Goal: Task Accomplishment & Management: Complete application form

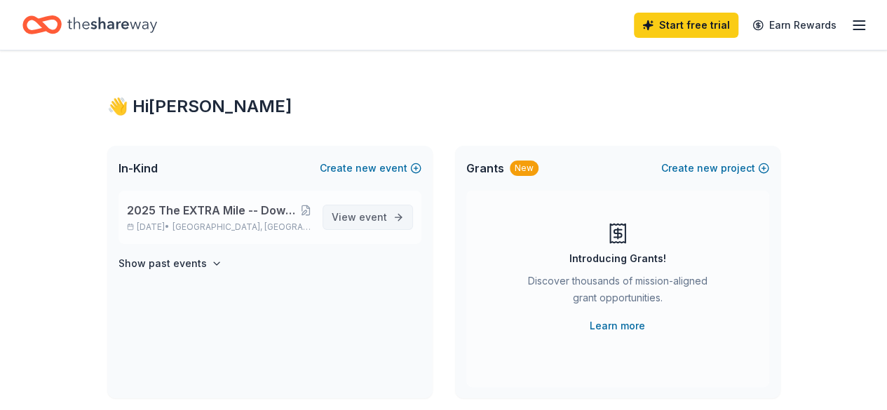
click at [365, 216] on span "event" at bounding box center [373, 217] width 28 height 12
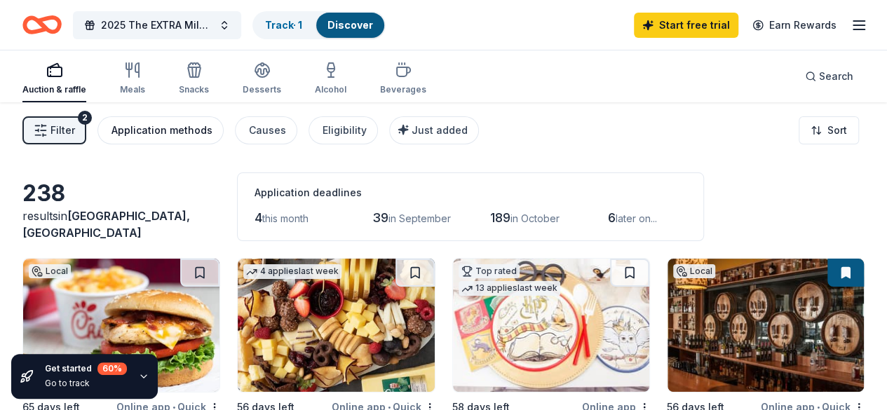
click at [181, 139] on button "Application methods" at bounding box center [160, 130] width 126 height 28
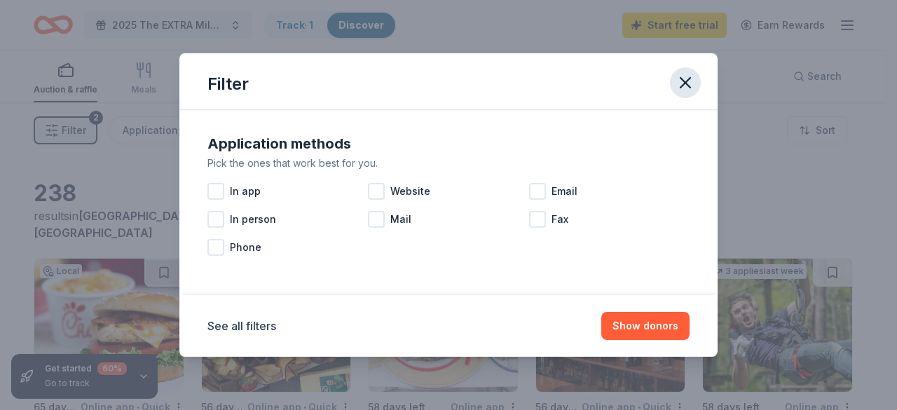
click at [680, 86] on icon "button" at bounding box center [686, 83] width 20 height 20
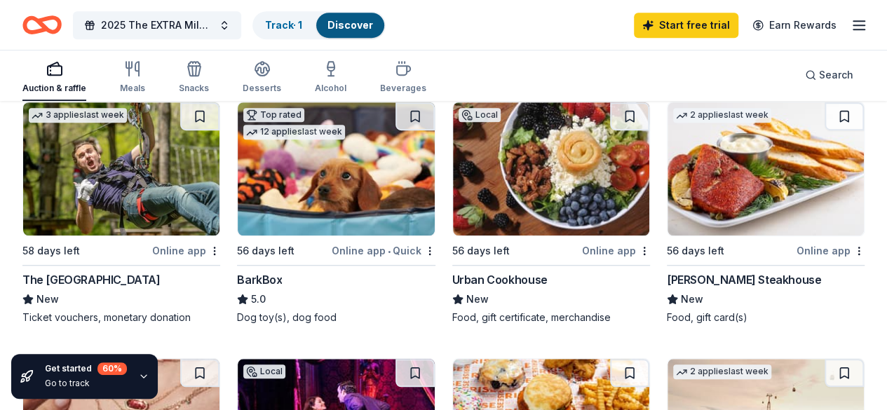
scroll to position [429, 0]
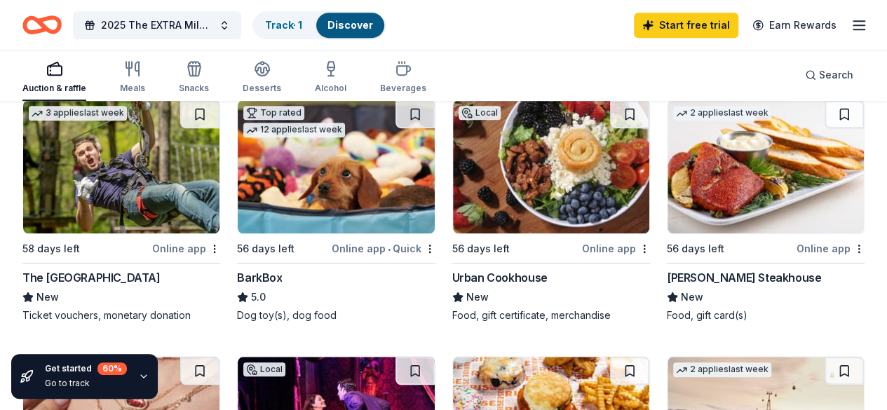
click at [331, 240] on div "Online app • Quick" at bounding box center [383, 249] width 104 height 18
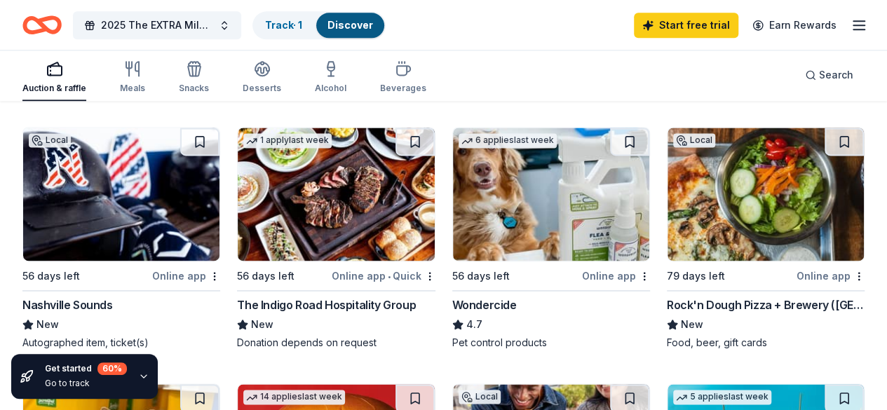
scroll to position [922, 0]
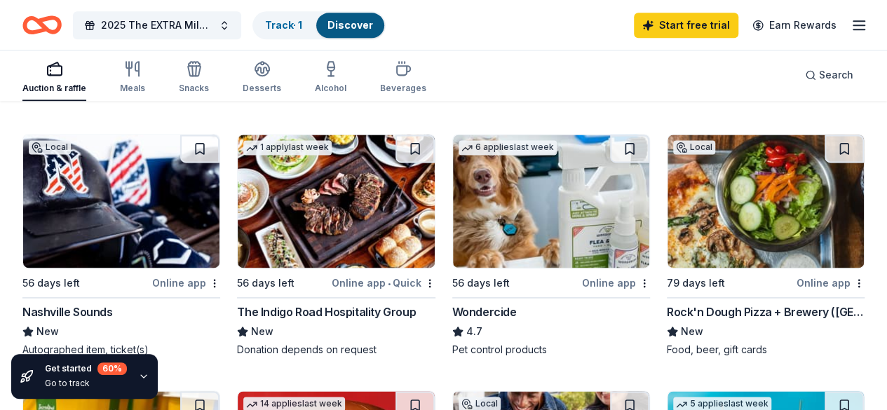
click at [137, 79] on div "Meals" at bounding box center [132, 77] width 25 height 34
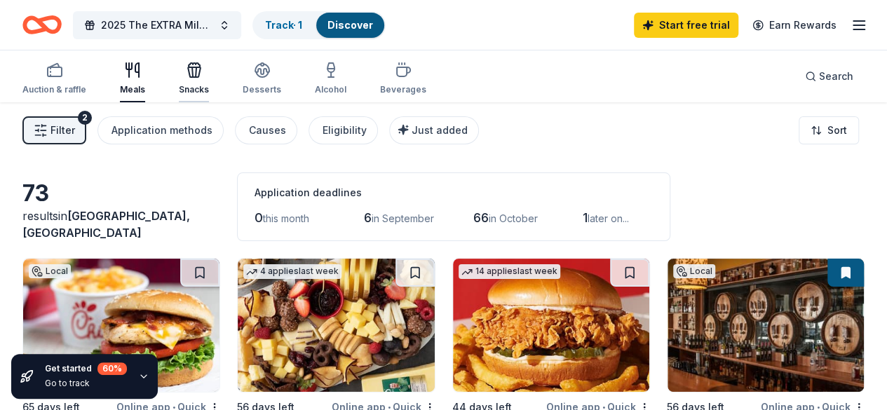
click at [203, 69] on icon "button" at bounding box center [194, 70] width 17 height 17
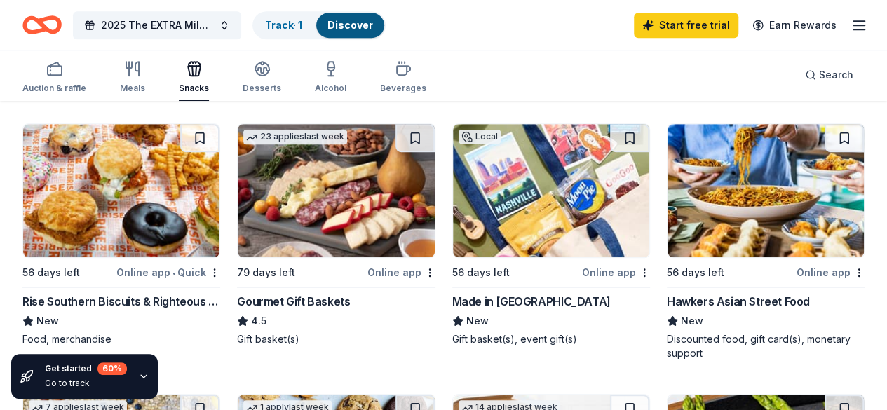
scroll to position [359, 0]
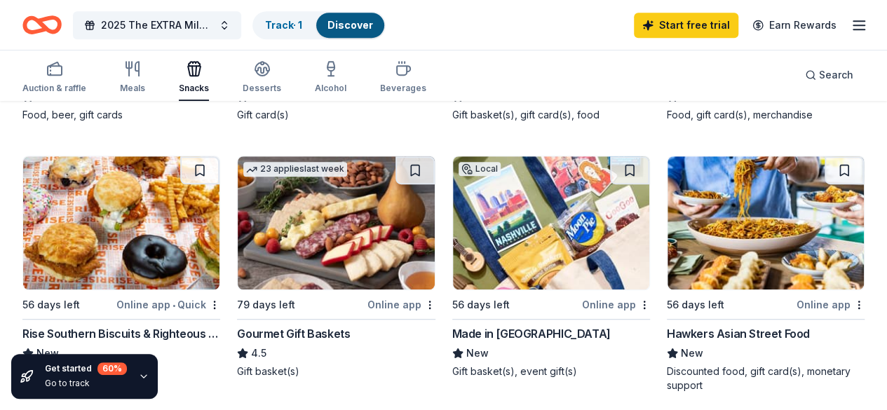
click at [582, 303] on div "Online app" at bounding box center [616, 305] width 68 height 18
click at [302, 28] on link "Track · 1" at bounding box center [283, 25] width 37 height 12
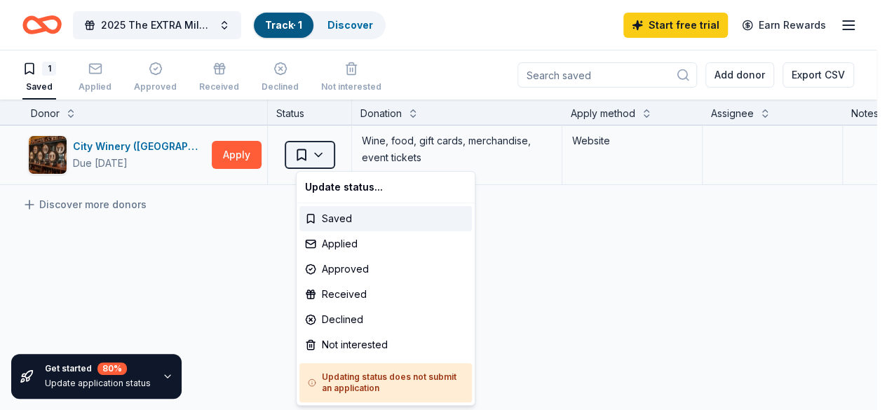
click at [338, 151] on html "2025 The EXTRA Mile -- Down Syndrome Association of Middle Tennessee Track · 1 …" at bounding box center [443, 205] width 887 height 410
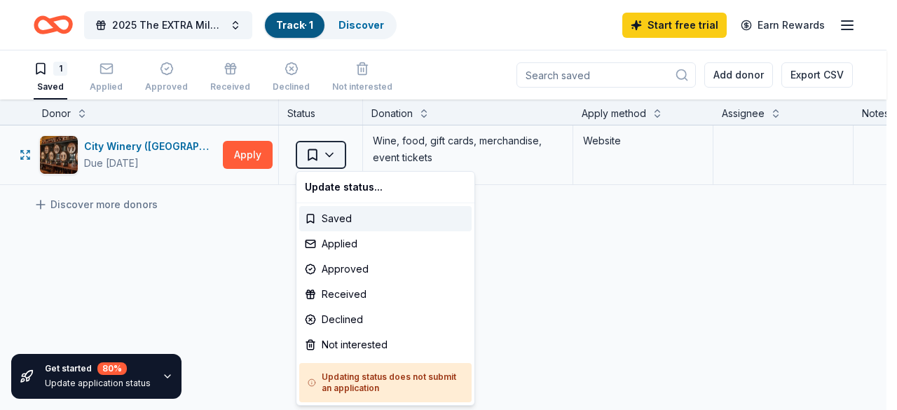
click at [338, 151] on html "2025 The EXTRA Mile -- Down Syndrome Association of Middle Tennessee Track · 1 …" at bounding box center [448, 205] width 897 height 410
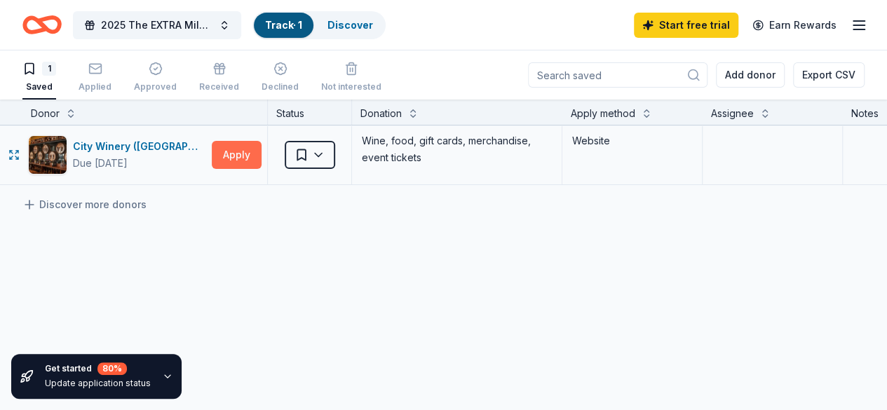
click at [251, 146] on button "Apply" at bounding box center [237, 155] width 50 height 28
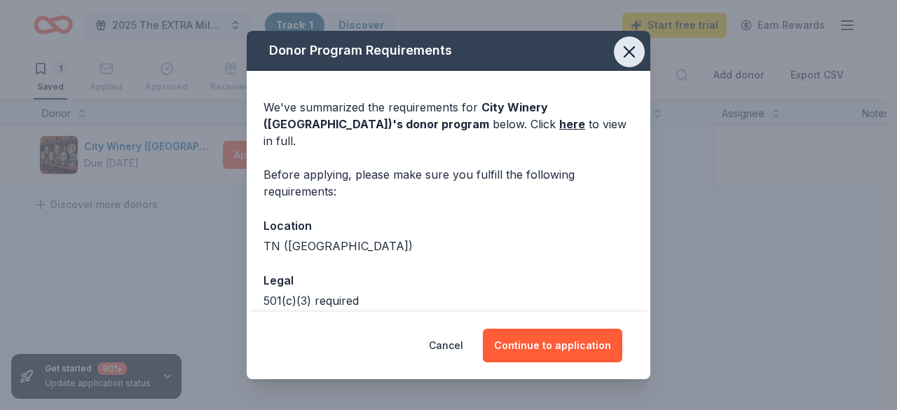
click at [624, 50] on icon "button" at bounding box center [629, 52] width 10 height 10
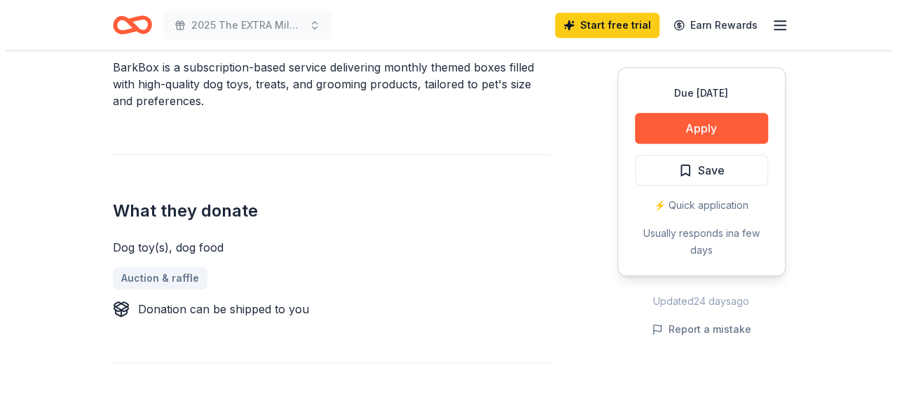
scroll to position [457, 0]
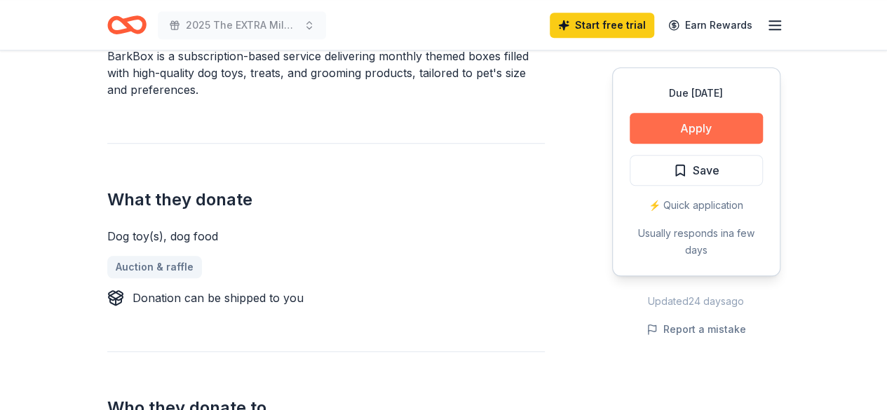
click at [707, 123] on button "Apply" at bounding box center [695, 128] width 133 height 31
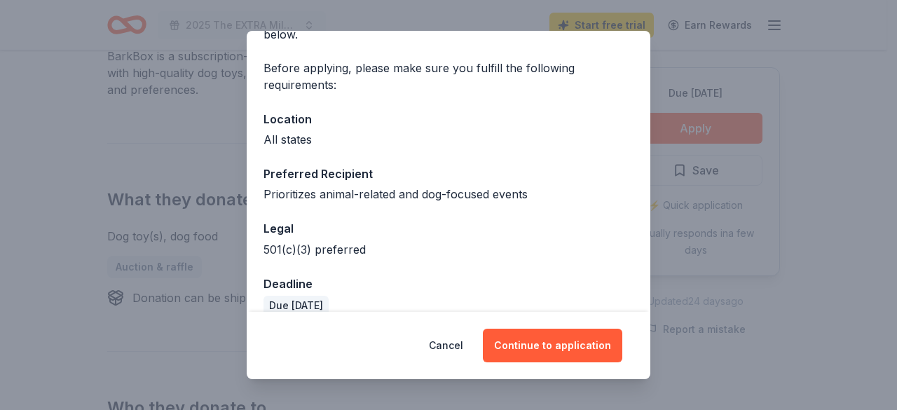
scroll to position [109, 0]
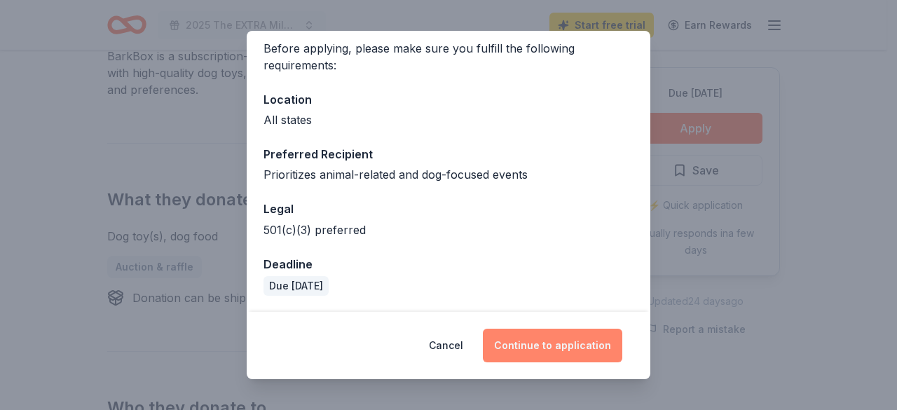
click at [559, 348] on button "Continue to application" at bounding box center [552, 346] width 139 height 34
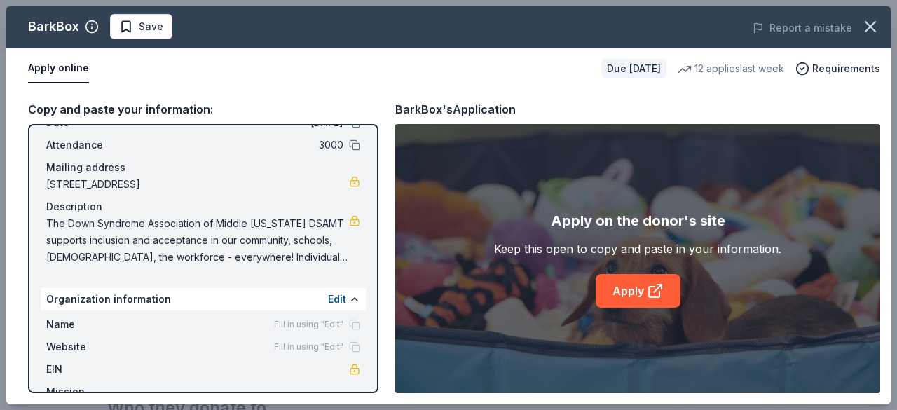
scroll to position [115, 0]
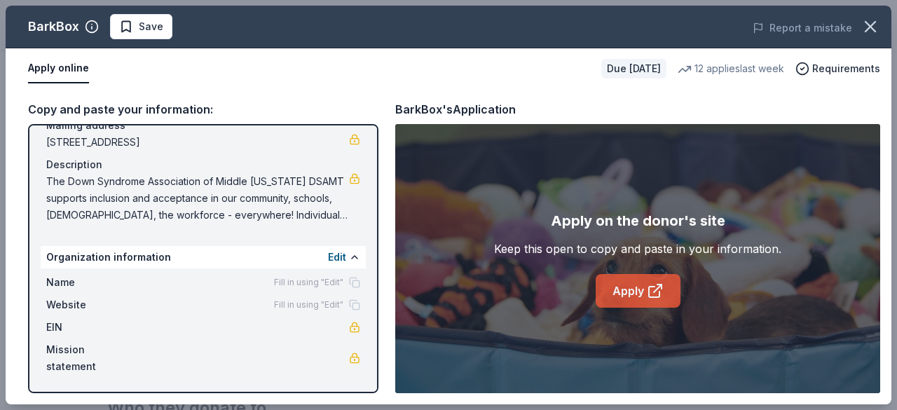
click at [645, 298] on link "Apply" at bounding box center [638, 291] width 85 height 34
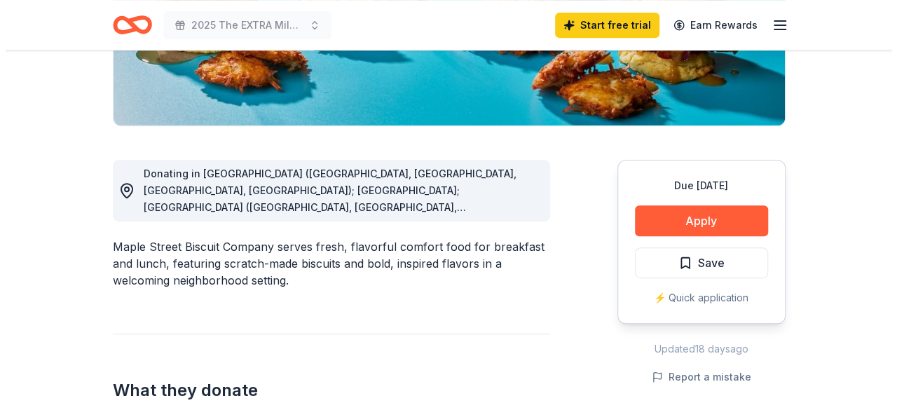
scroll to position [318, 0]
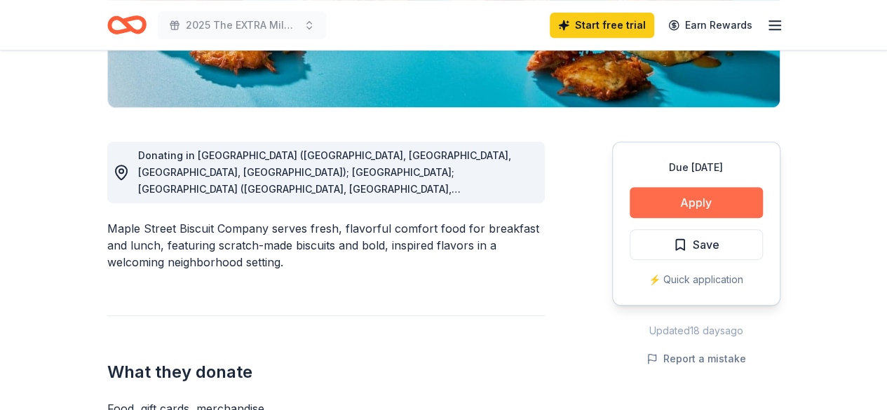
click at [705, 208] on button "Apply" at bounding box center [695, 202] width 133 height 31
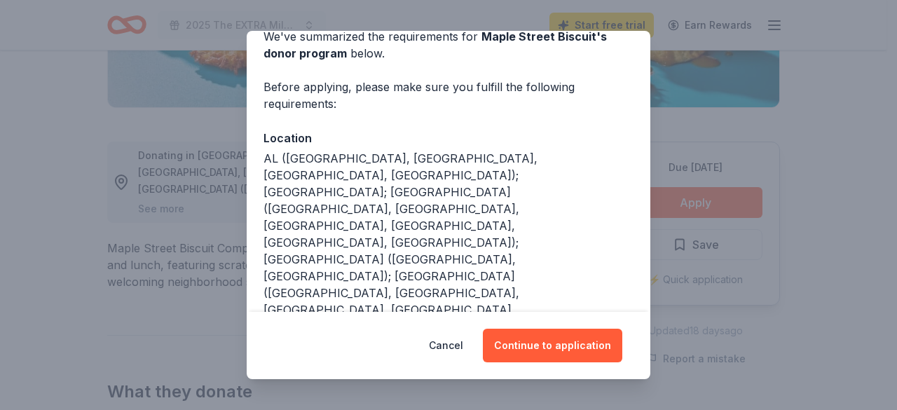
scroll to position [137, 0]
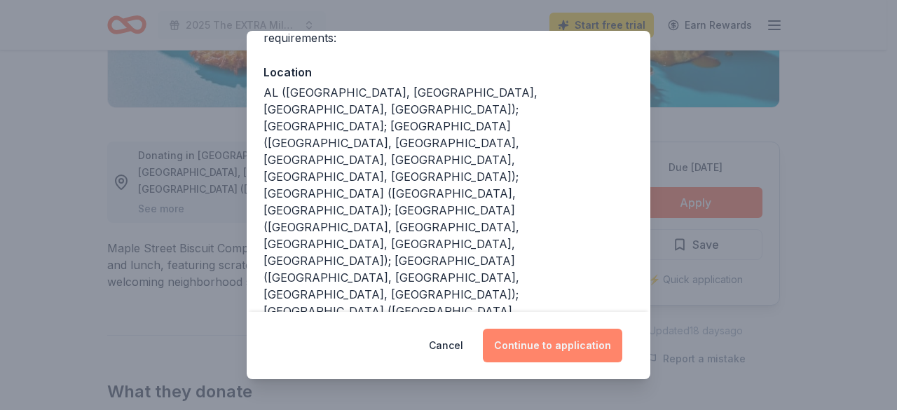
click at [561, 347] on button "Continue to application" at bounding box center [552, 346] width 139 height 34
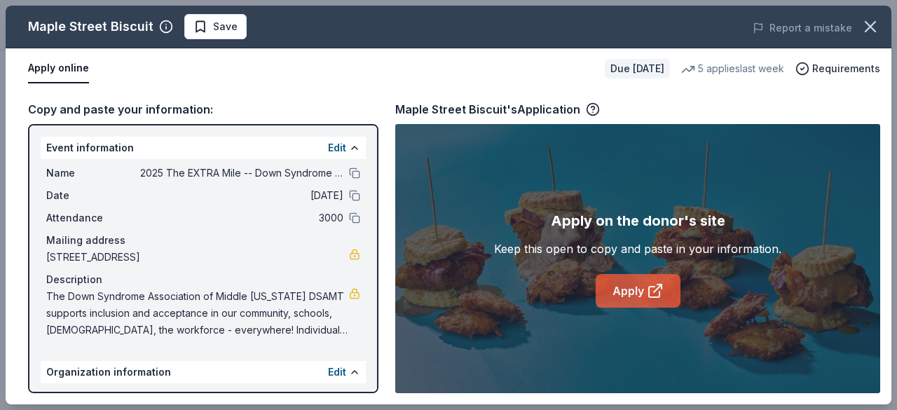
click at [639, 292] on link "Apply" at bounding box center [638, 291] width 85 height 34
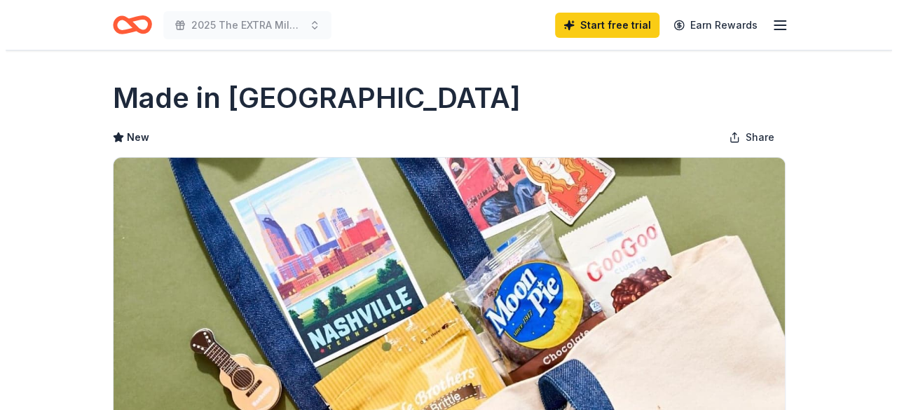
scroll to position [359, 0]
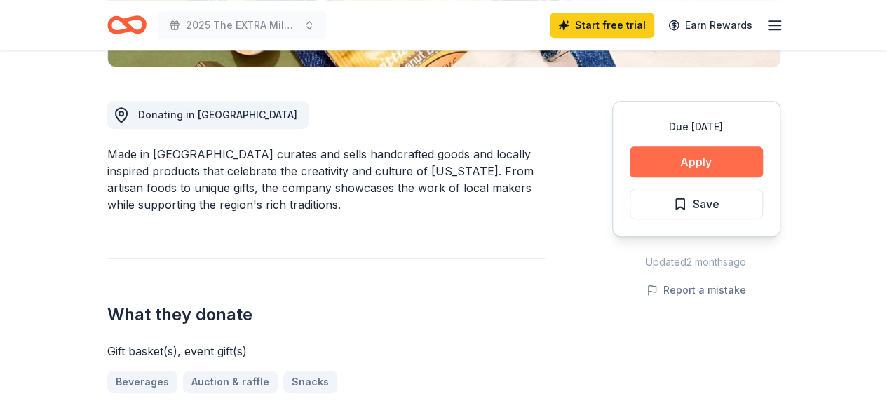
click at [710, 153] on button "Apply" at bounding box center [695, 161] width 133 height 31
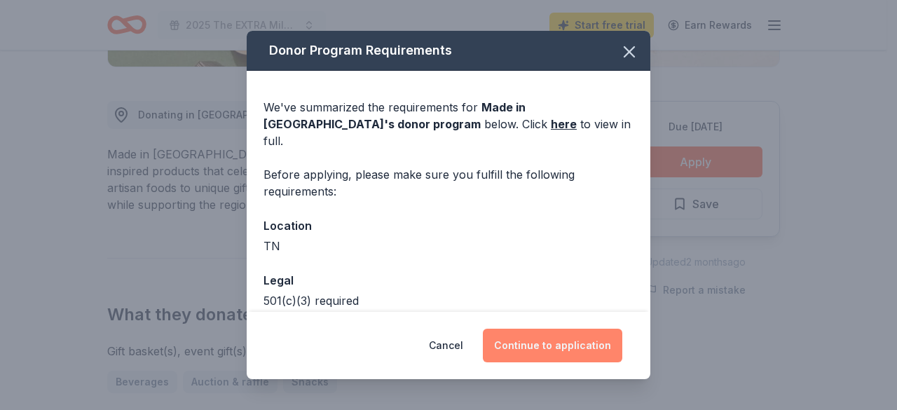
click at [545, 351] on button "Continue to application" at bounding box center [552, 346] width 139 height 34
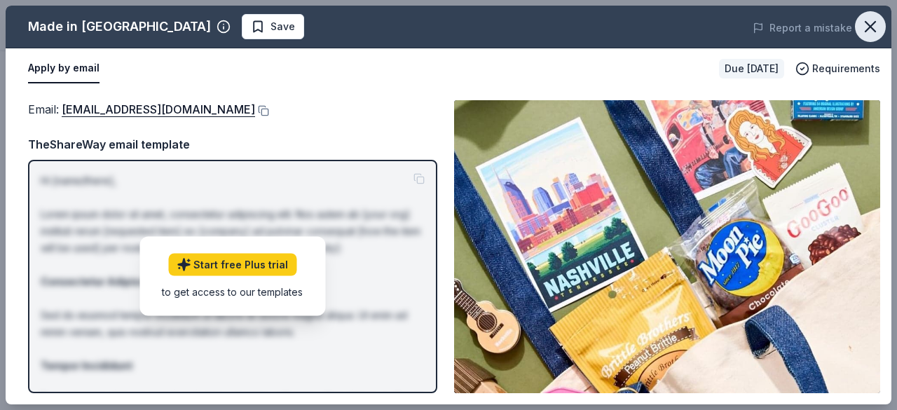
click at [868, 27] on icon "button" at bounding box center [871, 27] width 20 height 20
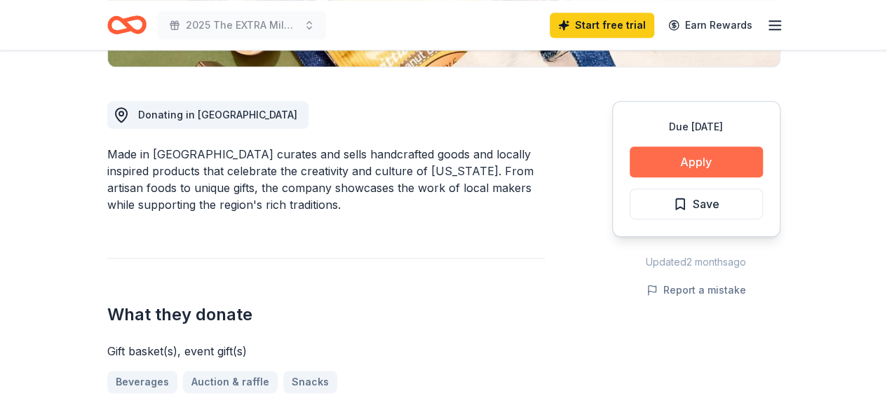
click at [705, 158] on button "Apply" at bounding box center [695, 161] width 133 height 31
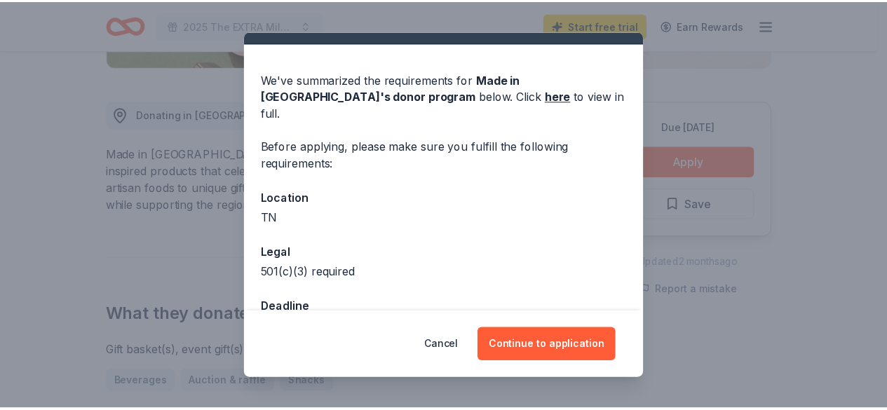
scroll to position [54, 0]
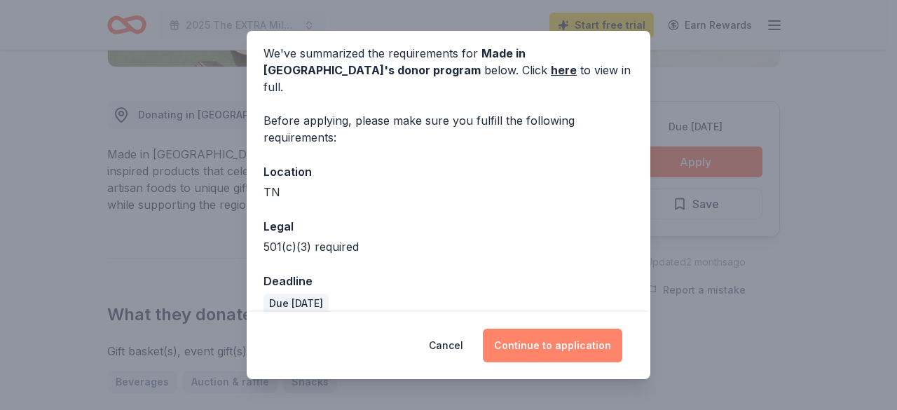
click at [561, 341] on button "Continue to application" at bounding box center [552, 346] width 139 height 34
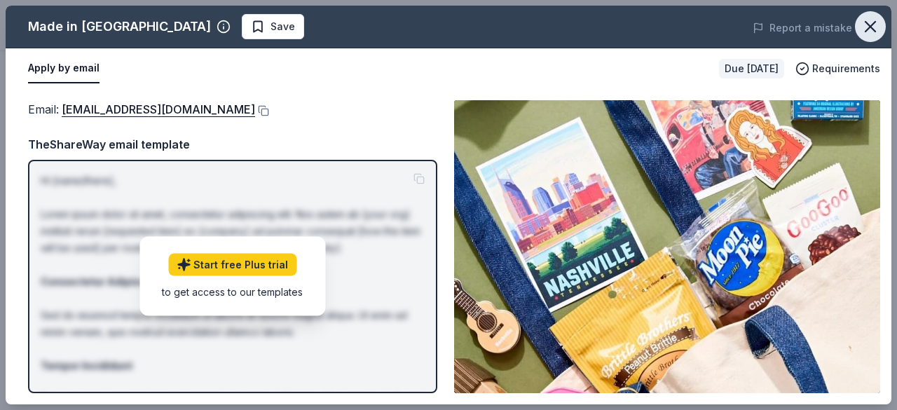
click at [869, 20] on icon "button" at bounding box center [871, 27] width 20 height 20
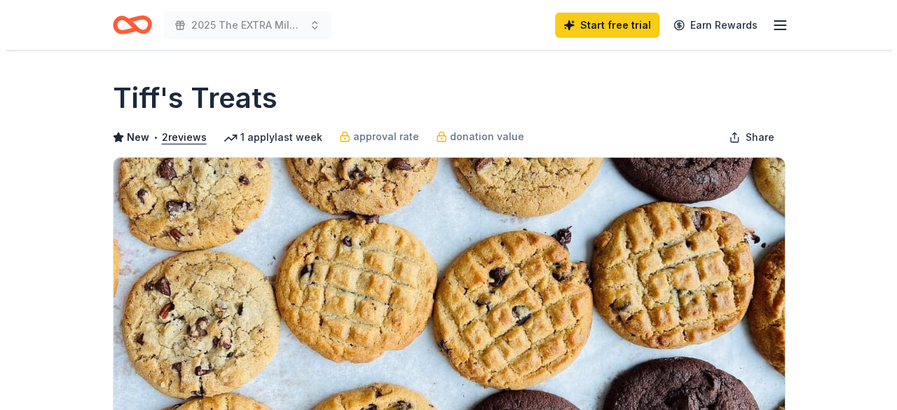
scroll to position [359, 0]
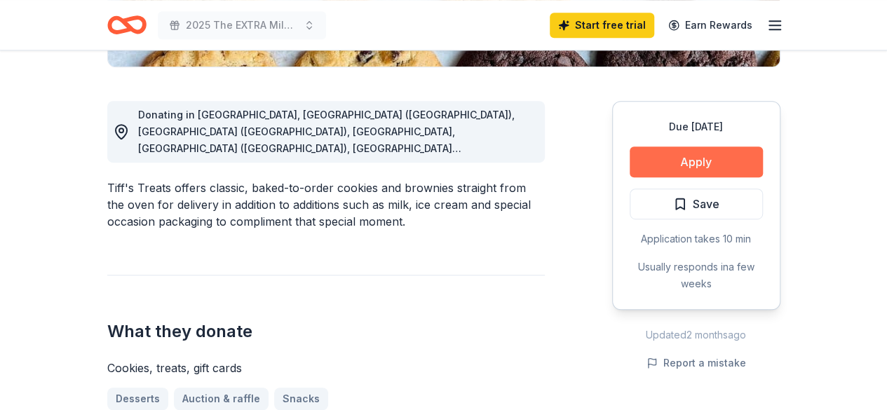
click at [704, 158] on button "Apply" at bounding box center [695, 161] width 133 height 31
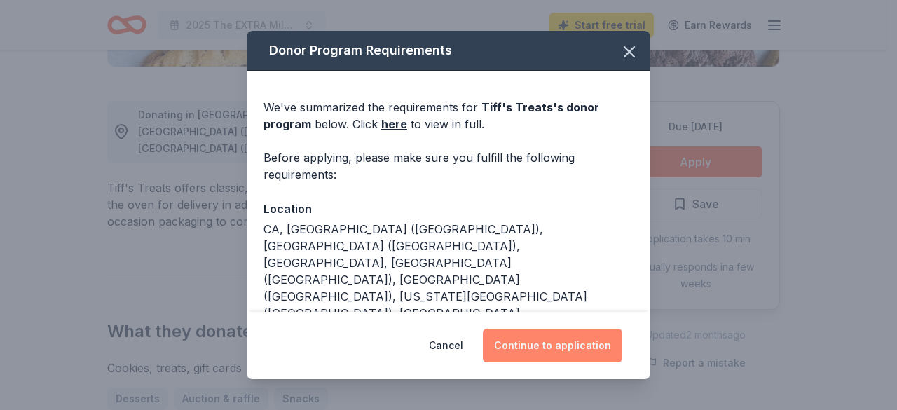
click at [570, 335] on button "Continue to application" at bounding box center [552, 346] width 139 height 34
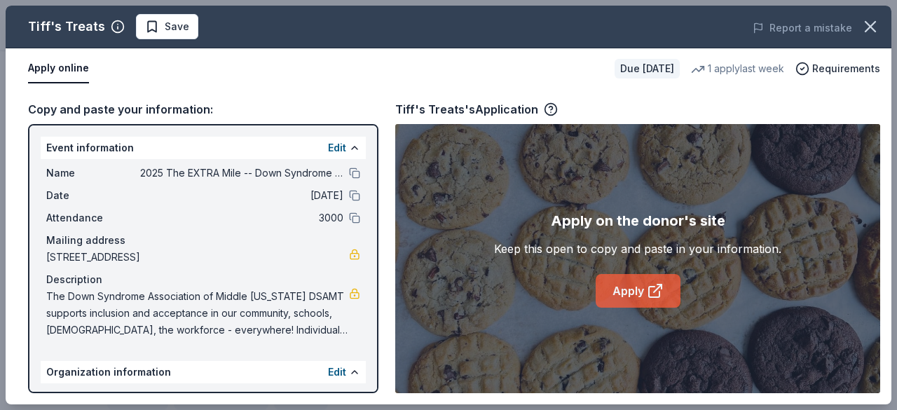
click at [648, 285] on icon at bounding box center [655, 290] width 17 height 17
